Goal: Task Accomplishment & Management: Manage account settings

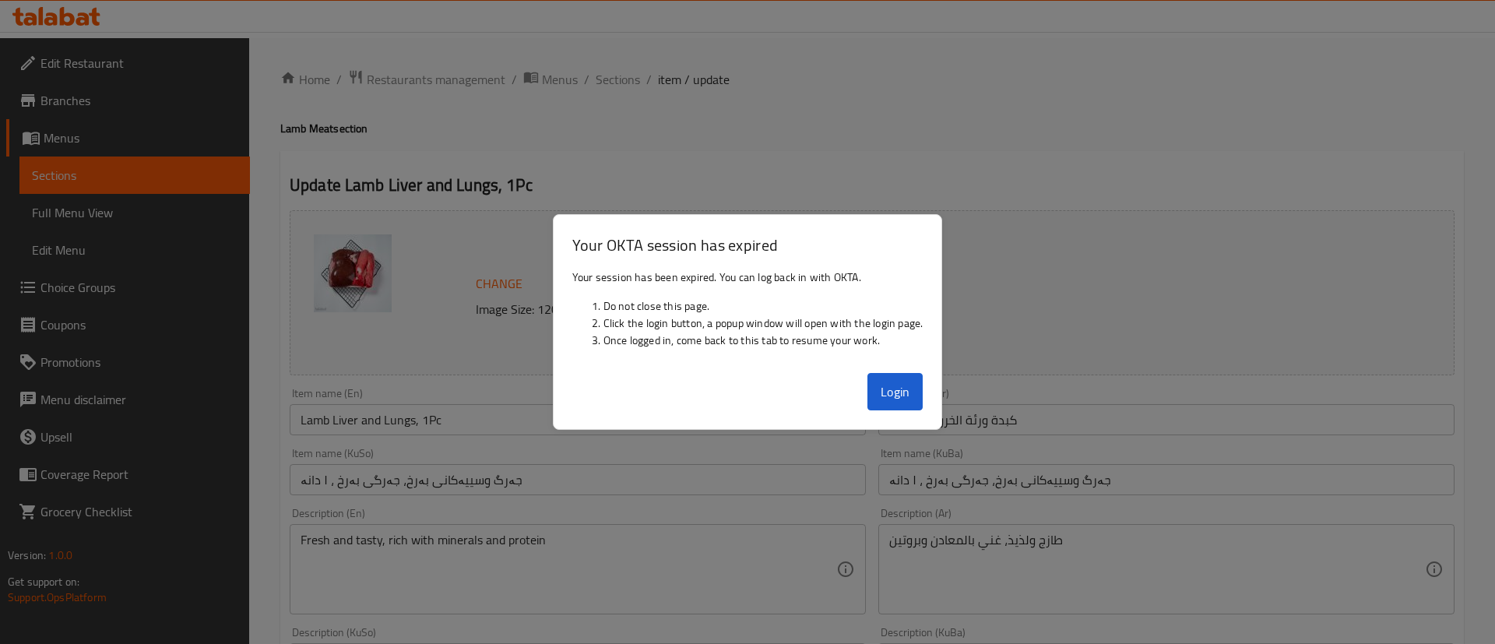
click at [879, 389] on button "Login" at bounding box center [895, 391] width 56 height 37
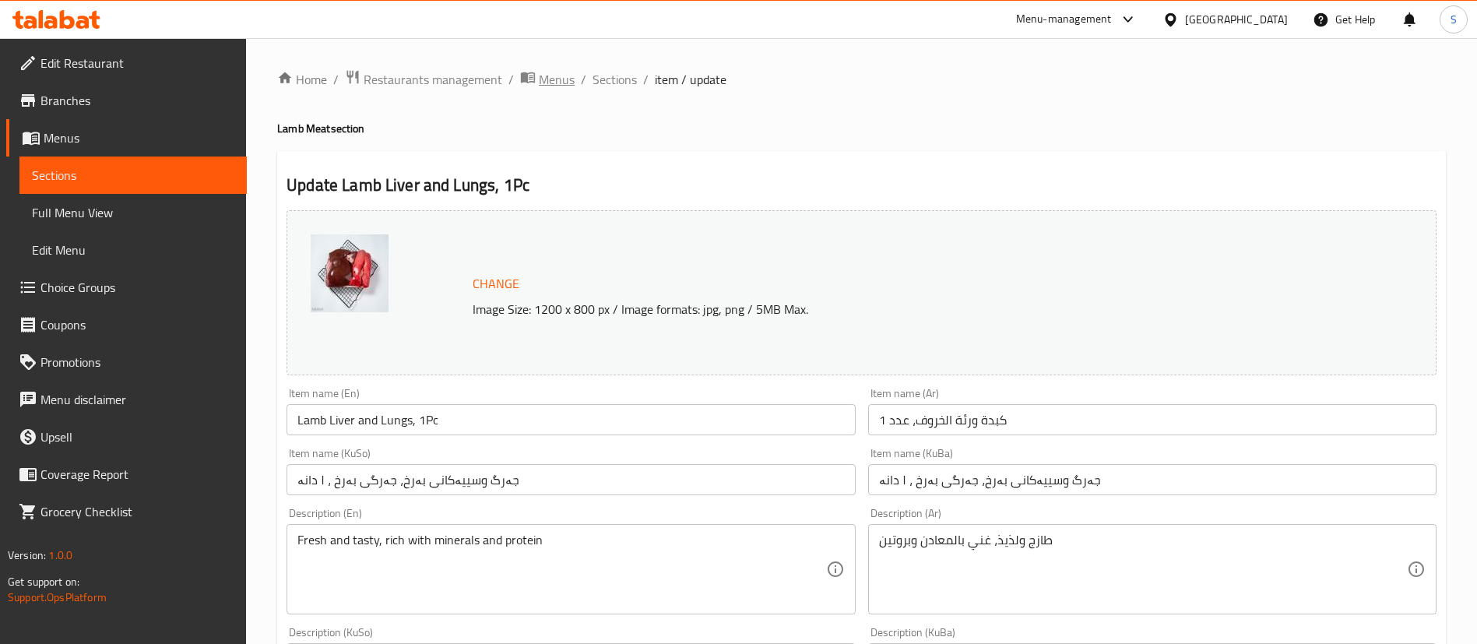
click at [571, 77] on span "Menus" at bounding box center [557, 79] width 36 height 19
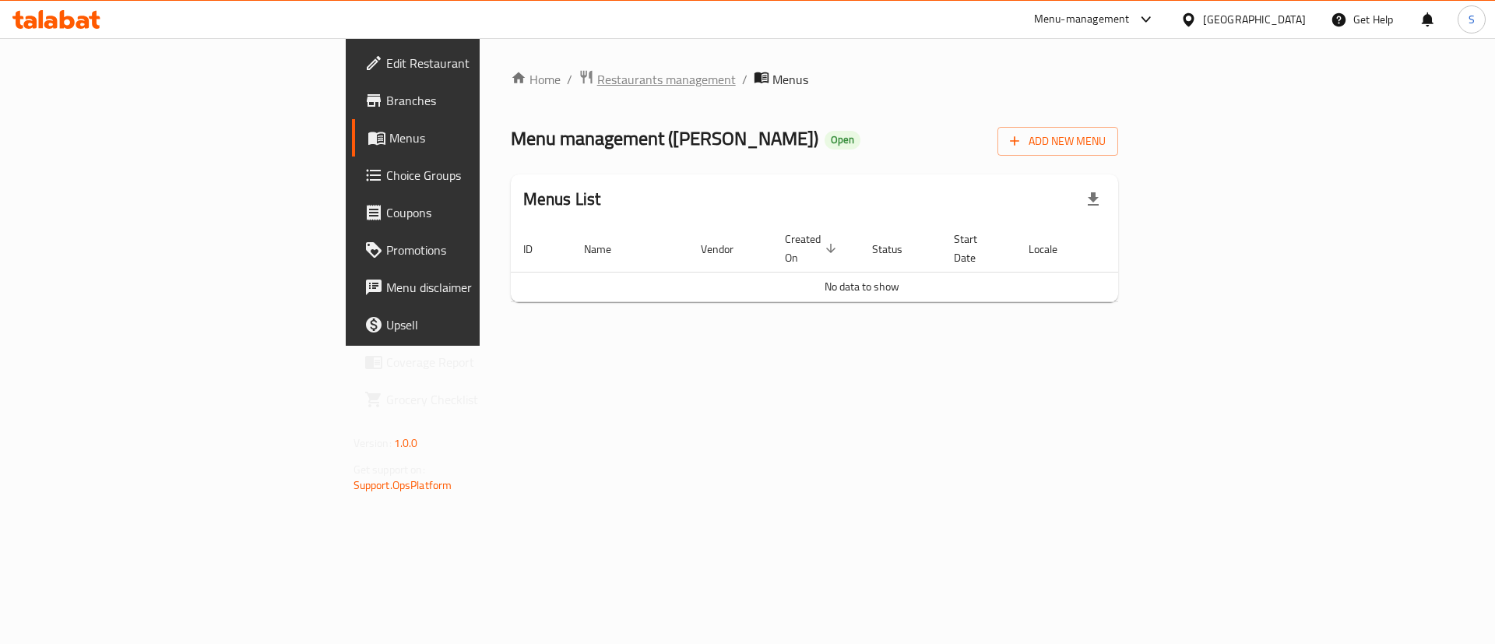
click at [597, 80] on span "Restaurants management" at bounding box center [666, 79] width 139 height 19
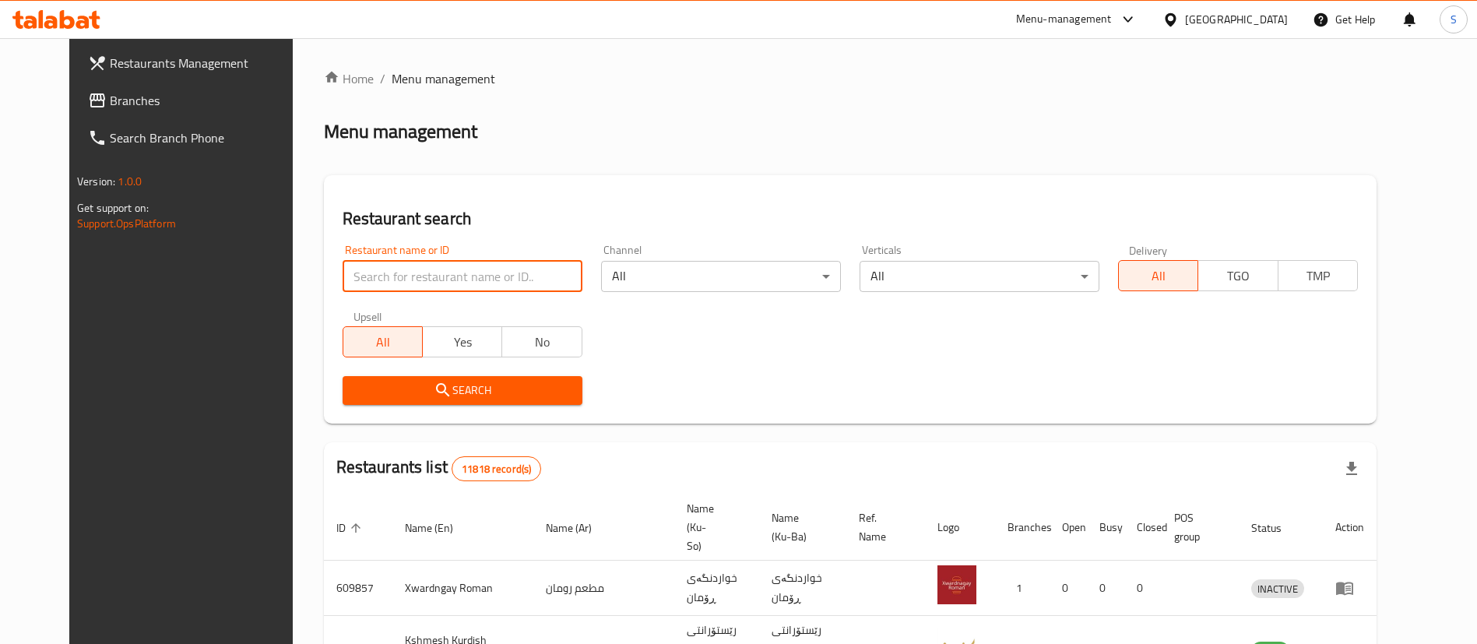
click at [441, 269] on input "search" at bounding box center [463, 276] width 240 height 31
type input "[PERSON_NAME]"
click button "Search" at bounding box center [463, 390] width 240 height 29
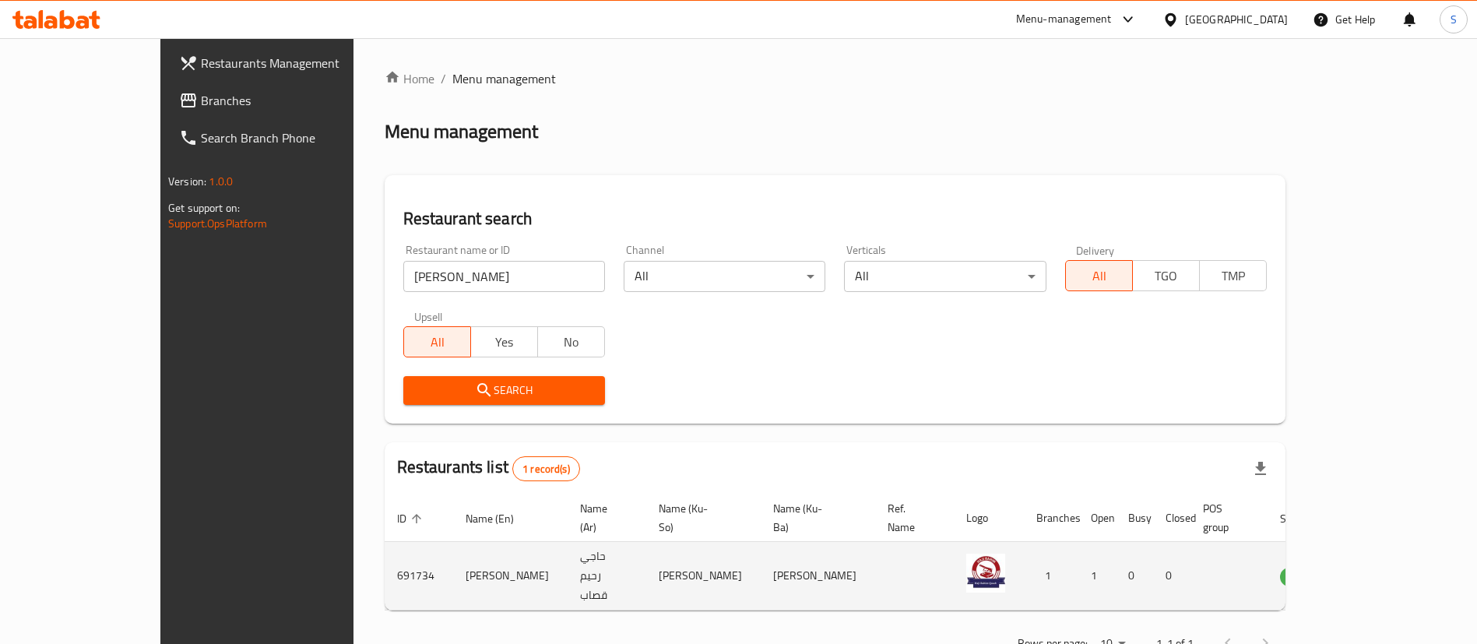
click at [385, 553] on td "691734" at bounding box center [419, 576] width 69 height 69
copy td "691734"
click at [1380, 570] on icon "enhanced table" at bounding box center [1371, 576] width 17 height 13
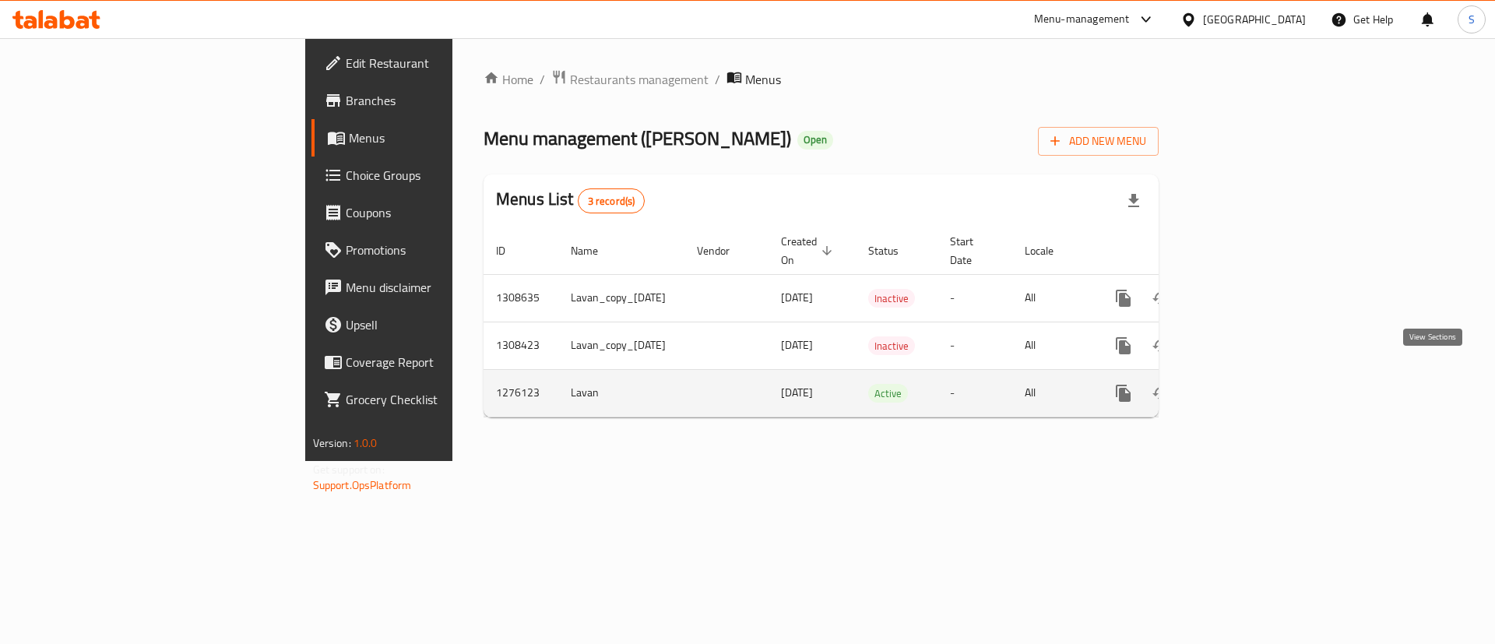
click at [1245, 384] on icon "enhanced table" at bounding box center [1235, 393] width 19 height 19
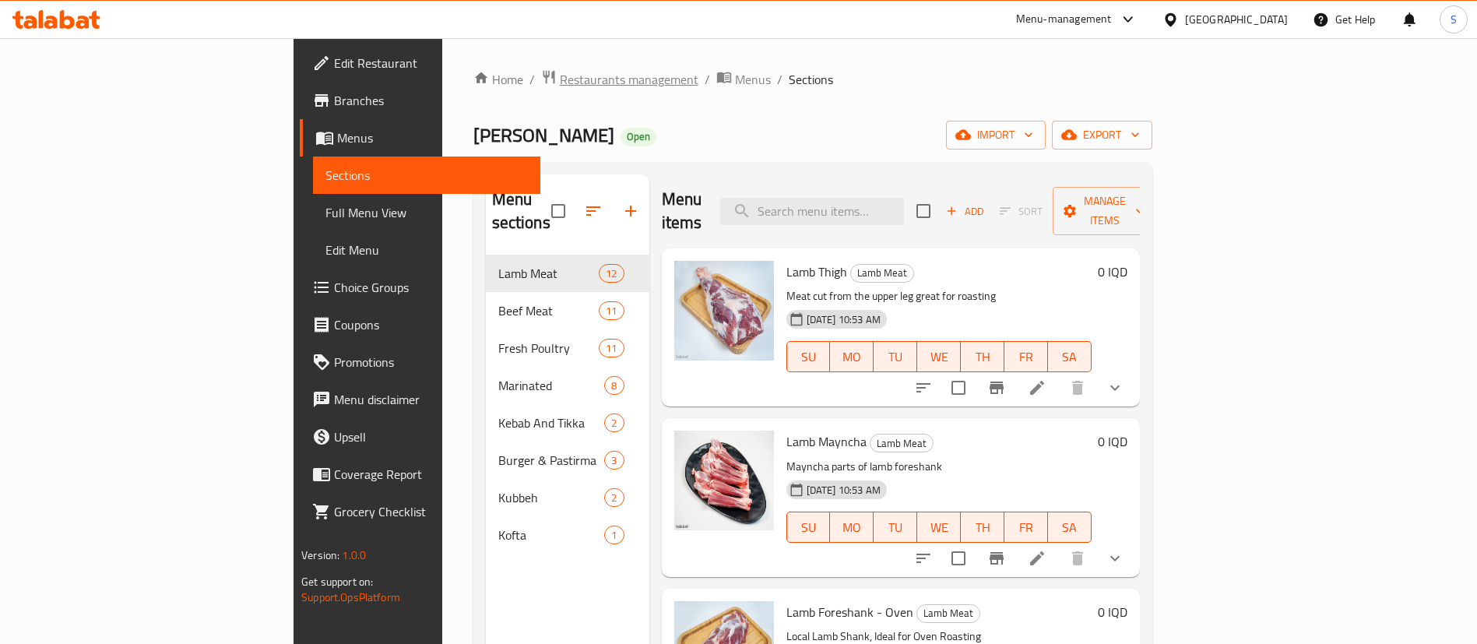
click at [560, 72] on span "Restaurants management" at bounding box center [629, 79] width 139 height 19
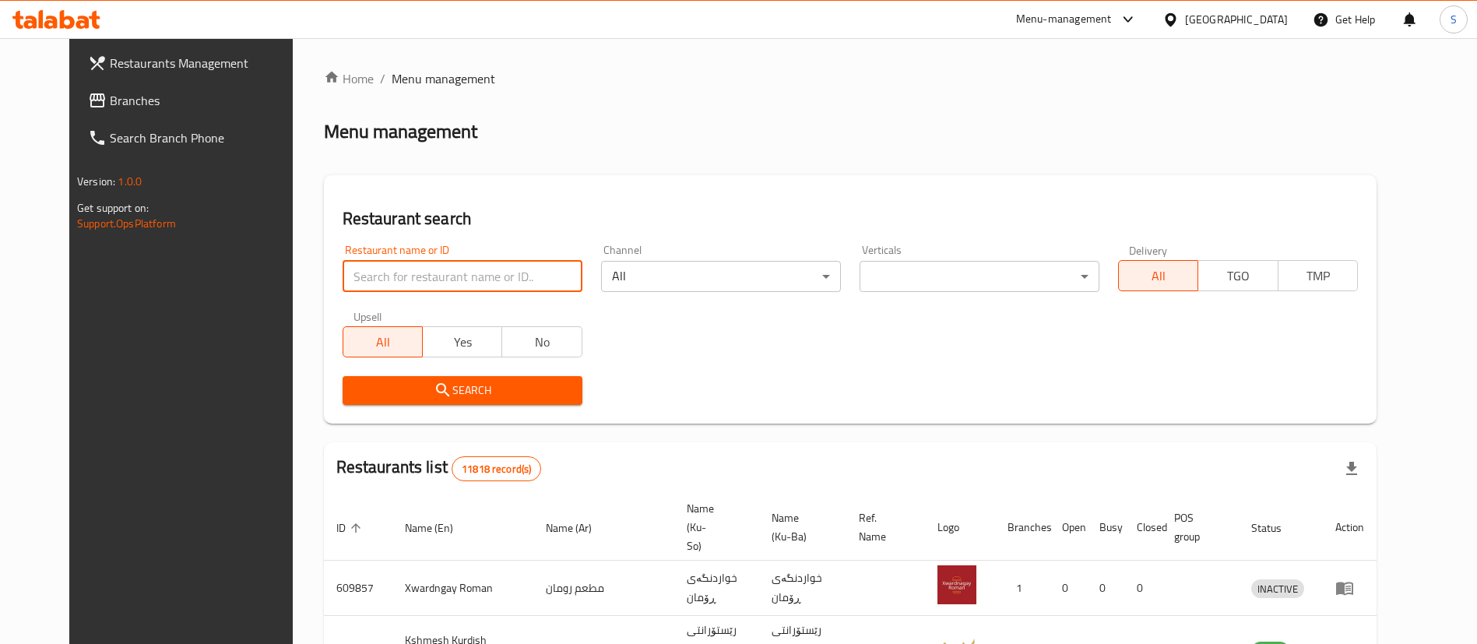
click at [427, 266] on input "search" at bounding box center [463, 276] width 240 height 31
type input "[PERSON_NAME]"
click button "Search" at bounding box center [463, 390] width 240 height 29
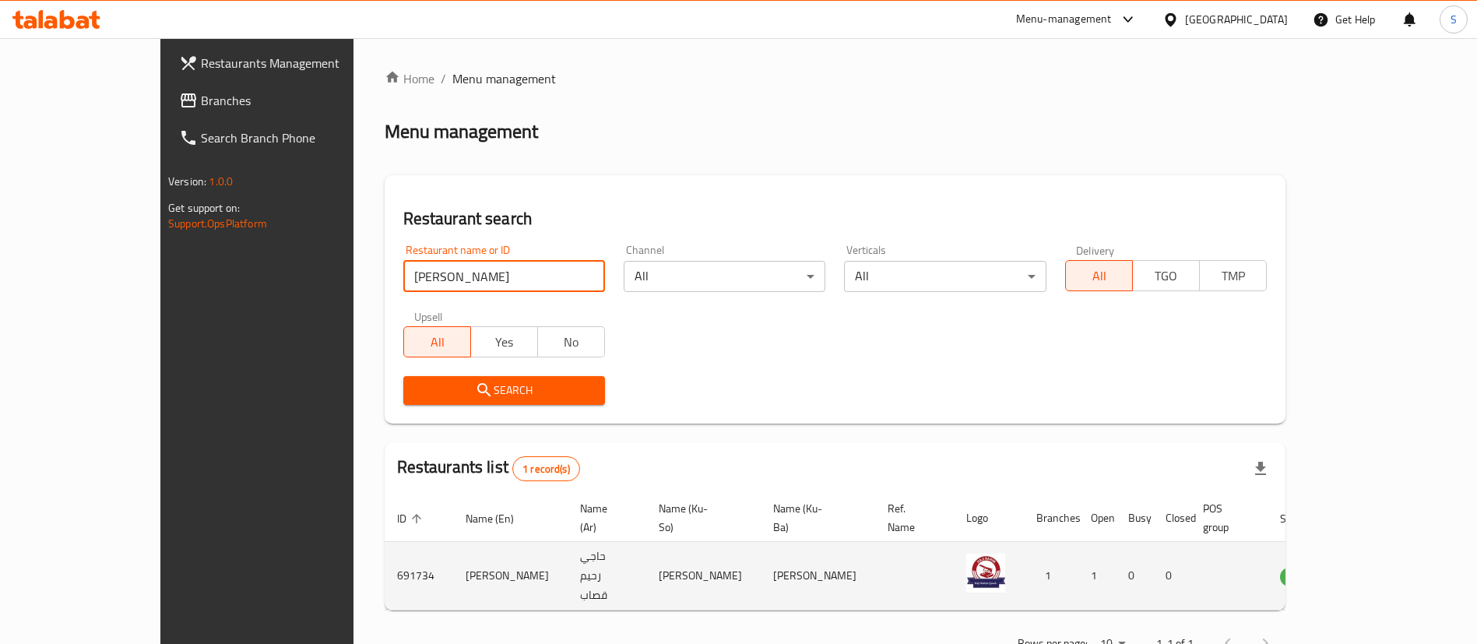
click at [453, 543] on td "[PERSON_NAME]" at bounding box center [510, 576] width 114 height 69
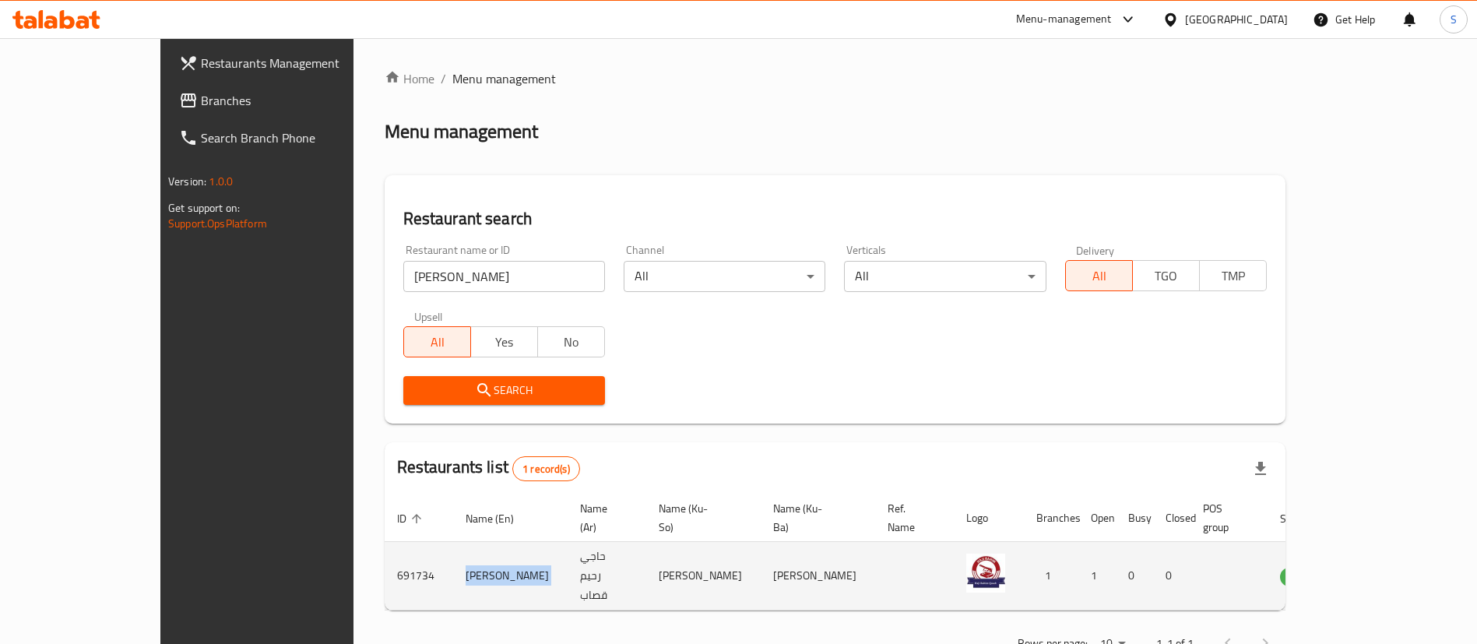
click at [453, 543] on td "[PERSON_NAME]" at bounding box center [510, 576] width 114 height 69
copy td "[PERSON_NAME]"
